Goal: Transaction & Acquisition: Purchase product/service

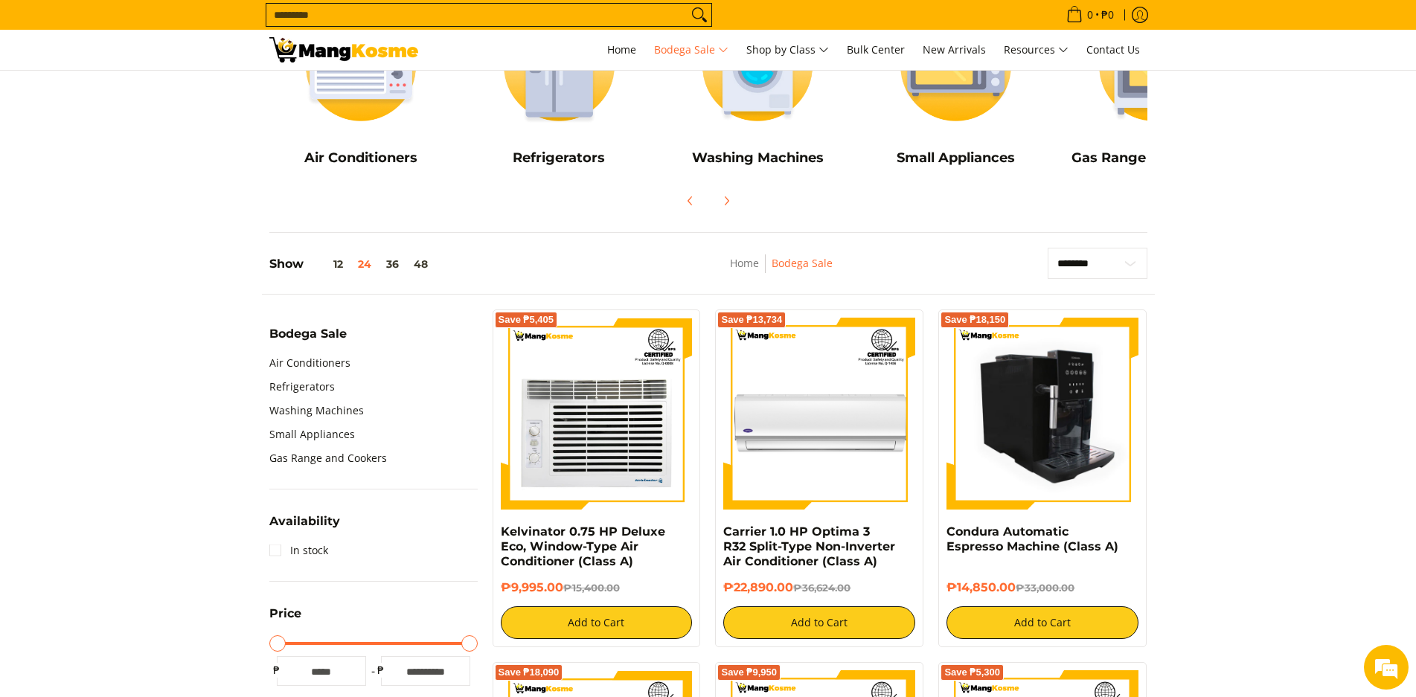
scroll to position [298, 0]
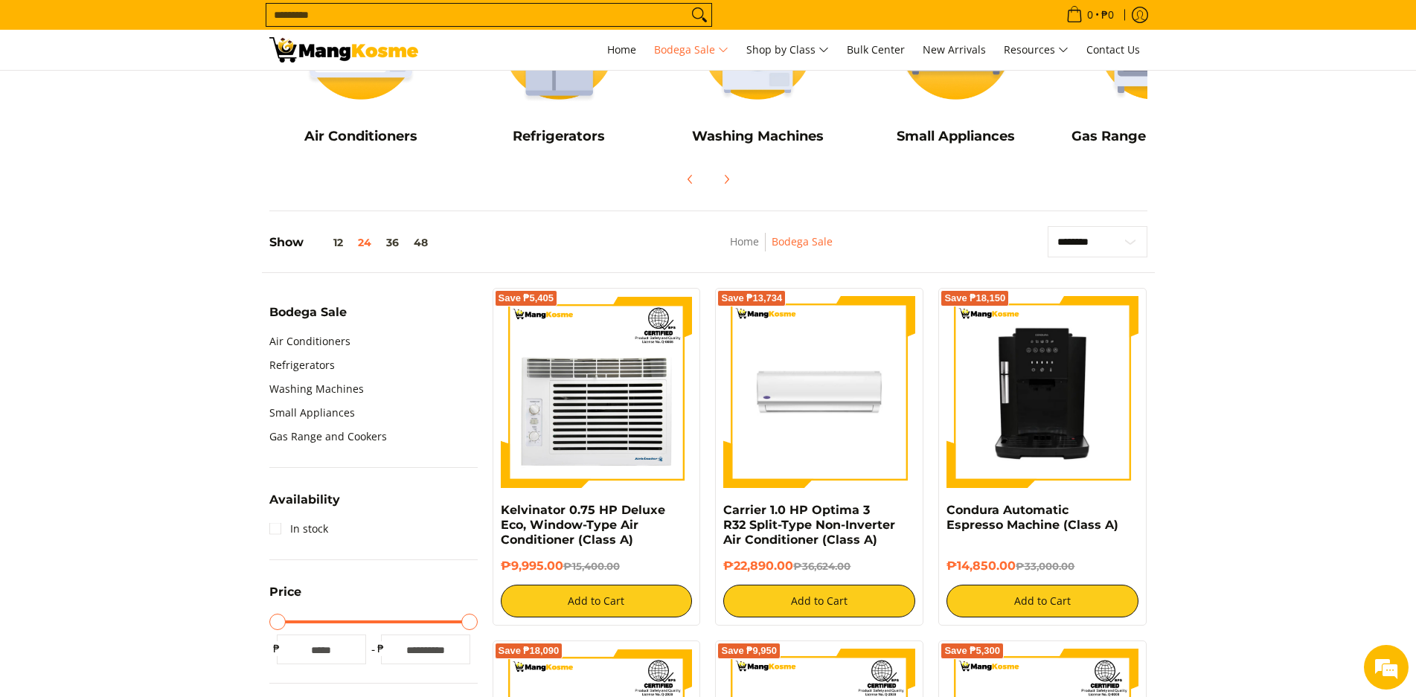
click at [752, 439] on img at bounding box center [819, 392] width 192 height 192
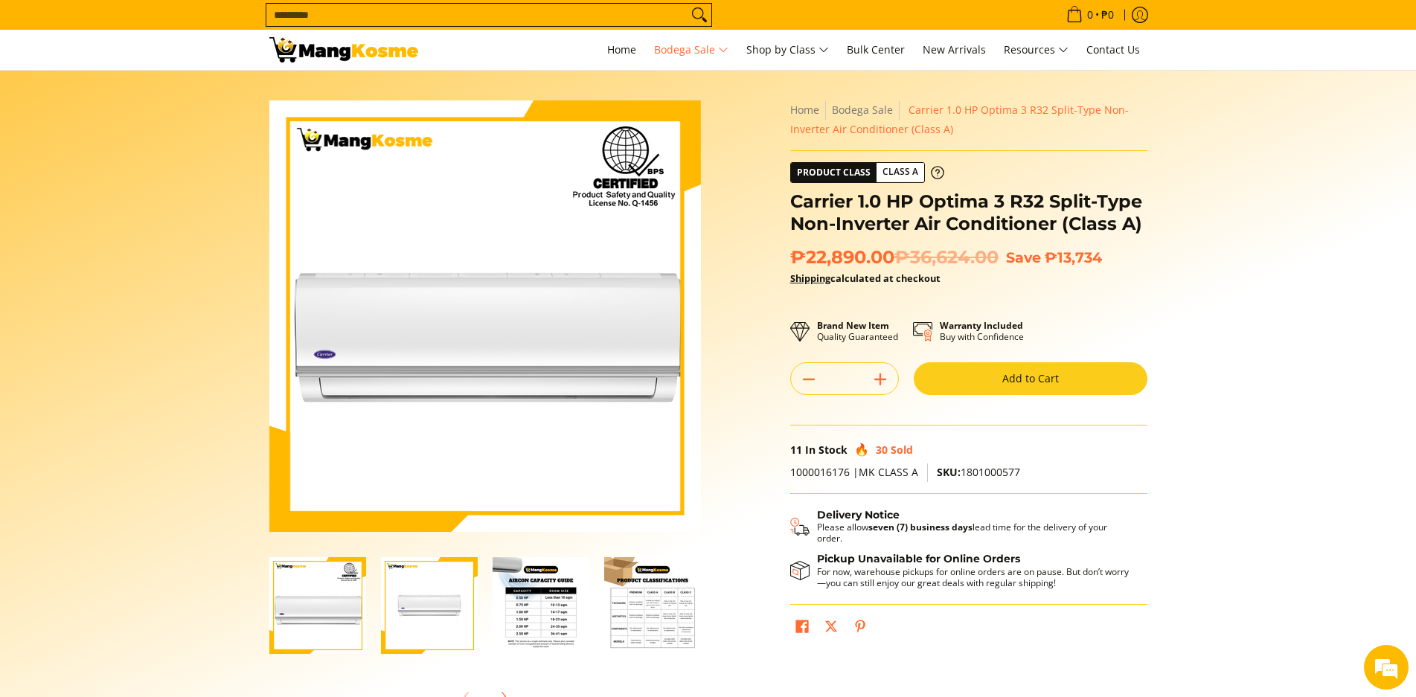
click at [647, 615] on img "Carrier 1.0 HP Optima 3 R32 Split-Type Non-Inverter Air Conditioner (Class A)-4" at bounding box center [652, 605] width 97 height 97
